Goal: Task Accomplishment & Management: Manage account settings

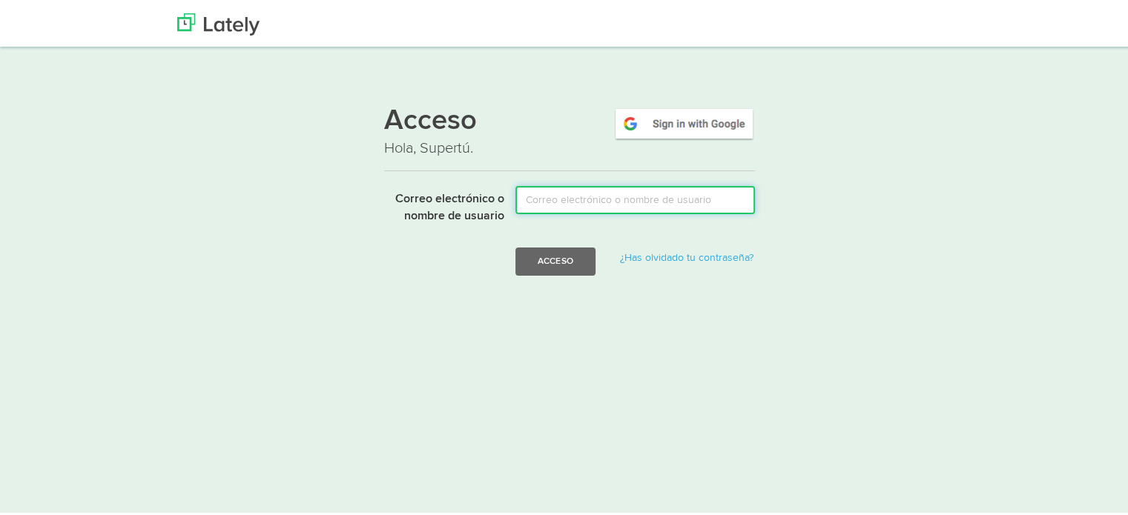
click at [672, 206] on input "Correo electrónico o nombre de usuario" at bounding box center [635, 198] width 240 height 28
type input "[EMAIL_ADDRESS][DOMAIN_NAME]"
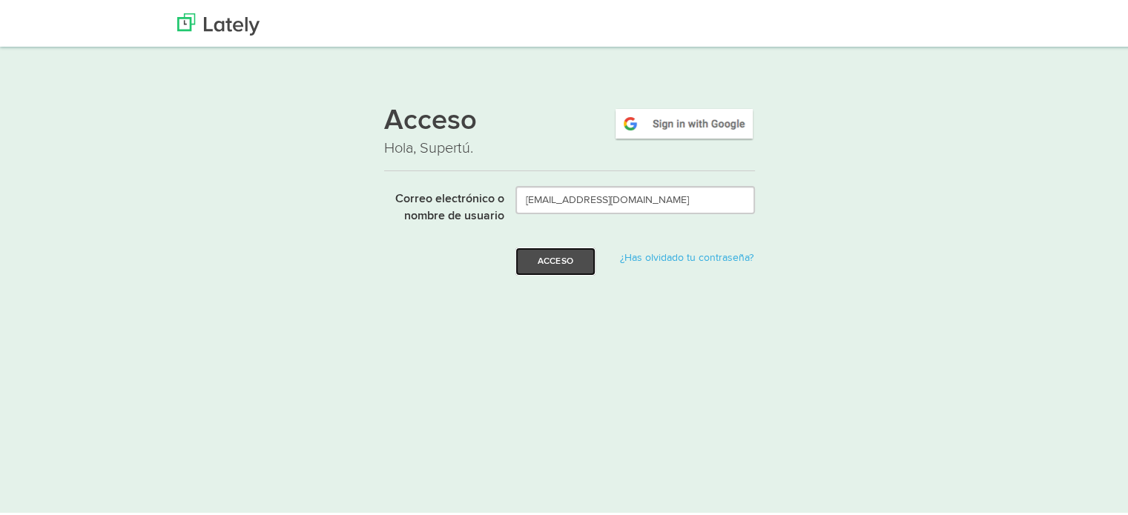
click at [566, 263] on font "Acceso" at bounding box center [556, 258] width 36 height 9
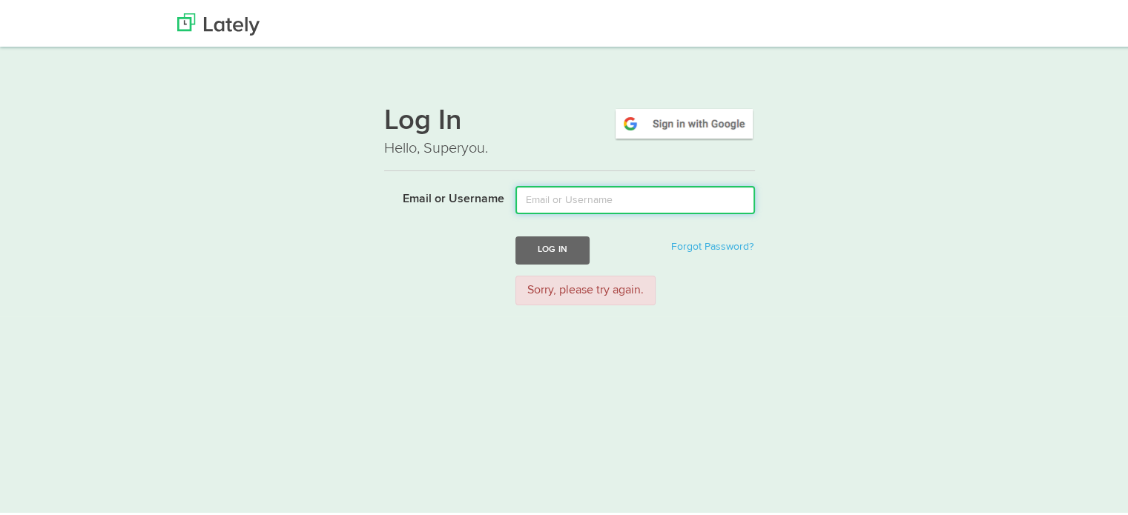
click at [584, 198] on input "Email or Username" at bounding box center [635, 198] width 240 height 28
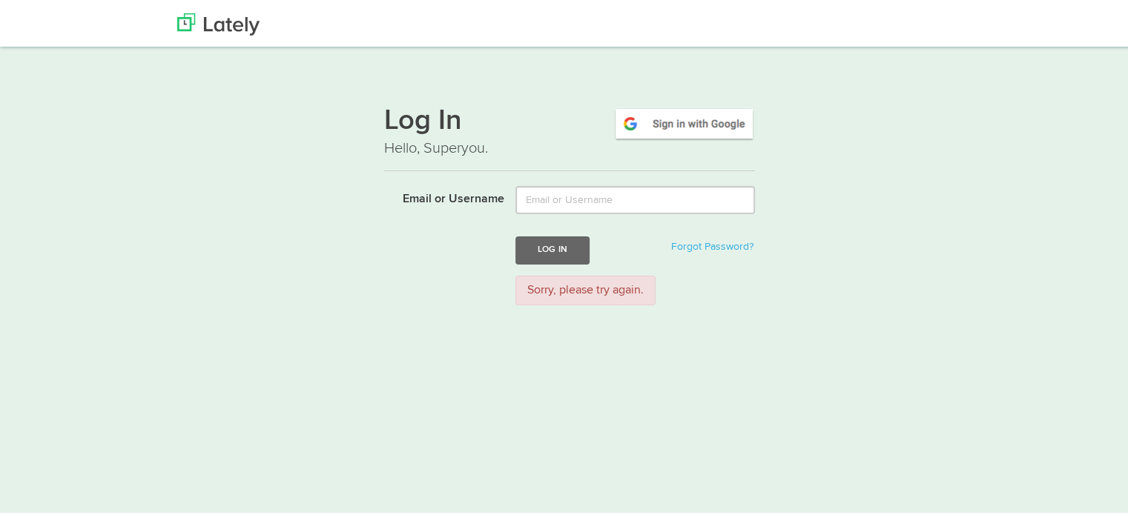
click at [461, 156] on p "Hello, Superyou." at bounding box center [569, 147] width 371 height 22
click at [689, 115] on img at bounding box center [684, 122] width 142 height 34
